Goal: Information Seeking & Learning: Learn about a topic

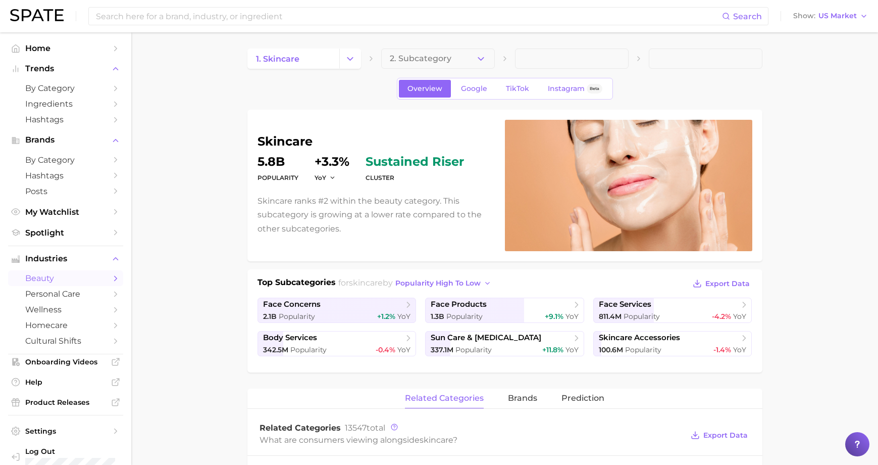
click at [40, 39] on nav "Home Trends by Category Ingredients Hashtags Brands by Category Hashtags Posts …" at bounding box center [65, 248] width 131 height 432
click at [41, 45] on span "Home" at bounding box center [65, 48] width 81 height 10
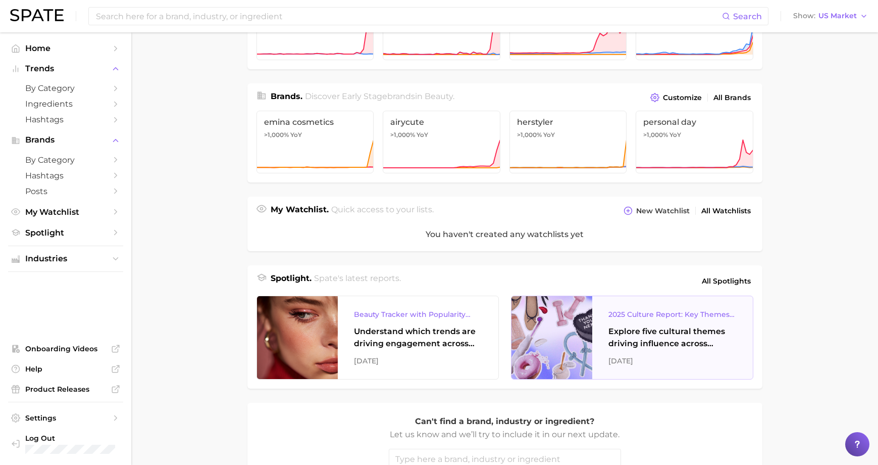
scroll to position [341, 0]
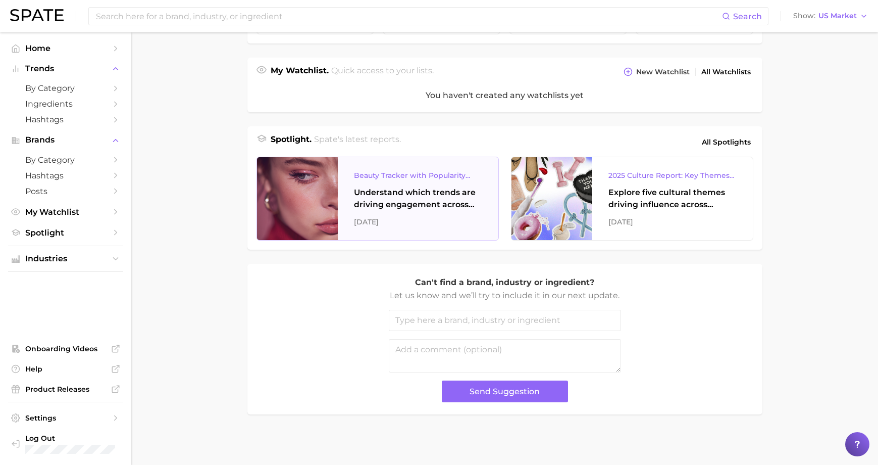
click at [395, 223] on div "[DATE]" at bounding box center [418, 222] width 128 height 12
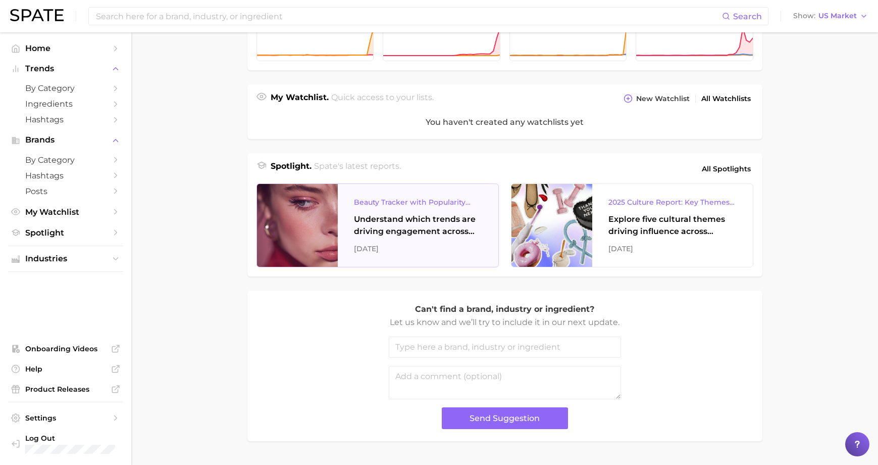
scroll to position [290, 0]
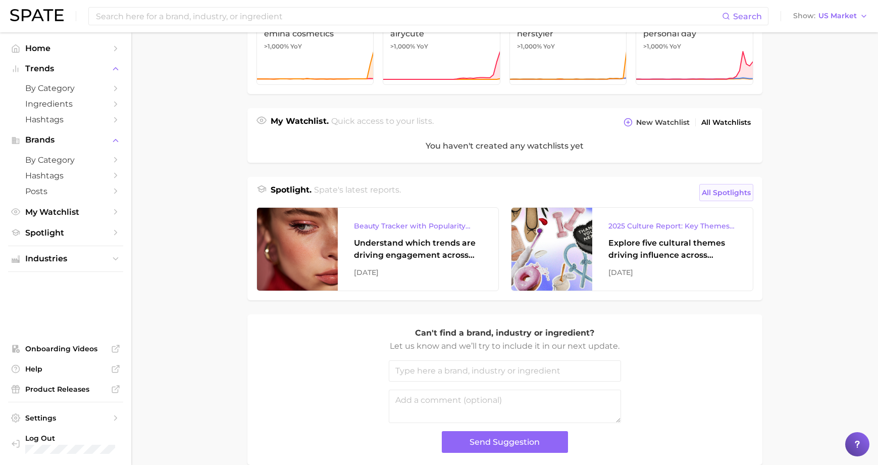
click at [739, 190] on span "All Spotlights" at bounding box center [726, 192] width 49 height 12
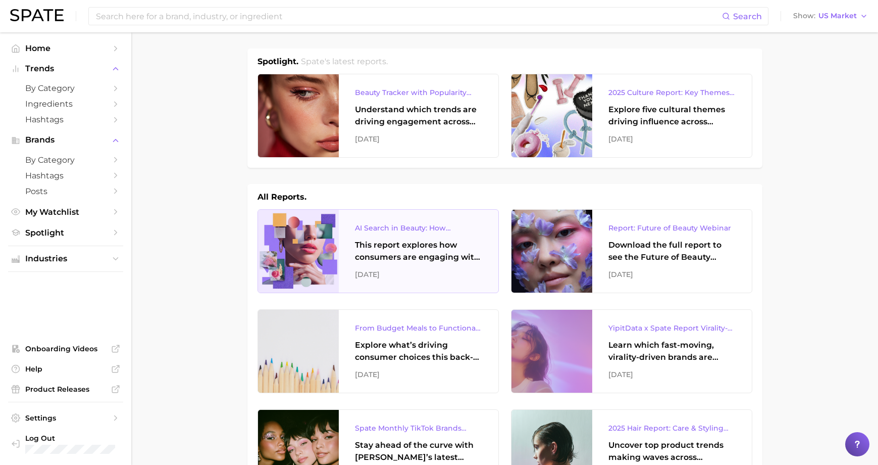
click at [431, 245] on div "This report explores how consumers are engaging with AI-powered search tools — …" at bounding box center [418, 251] width 127 height 24
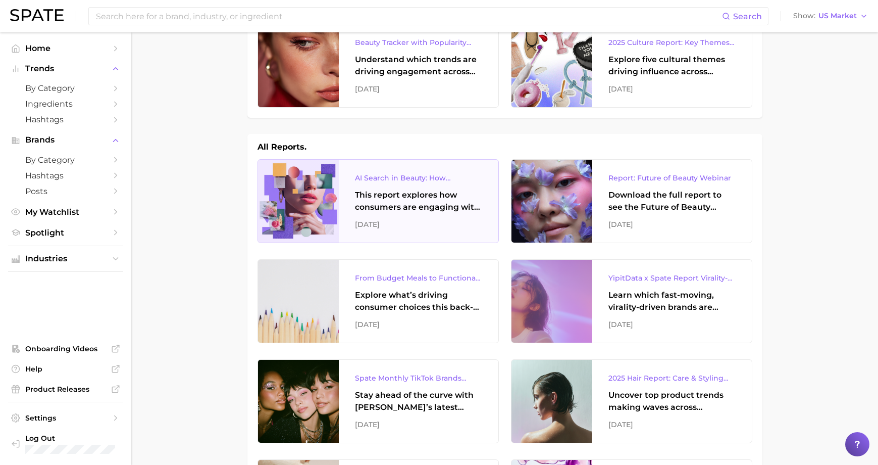
scroll to position [50, 0]
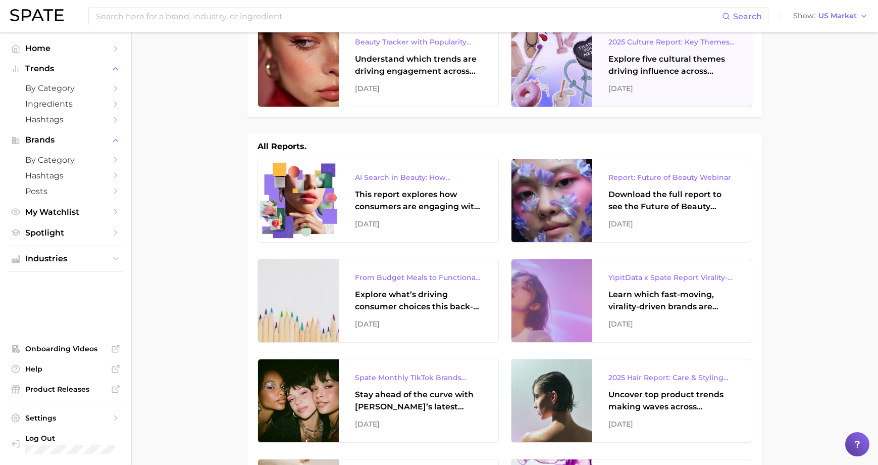
click at [625, 55] on div "Explore five cultural themes driving influence across beauty, food, and pop cul…" at bounding box center [671, 65] width 127 height 24
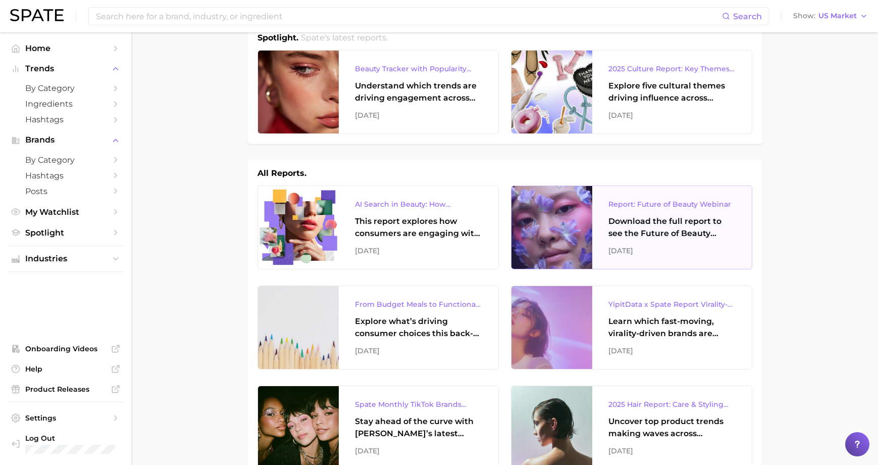
scroll to position [0, 0]
